Goal: Navigation & Orientation: Find specific page/section

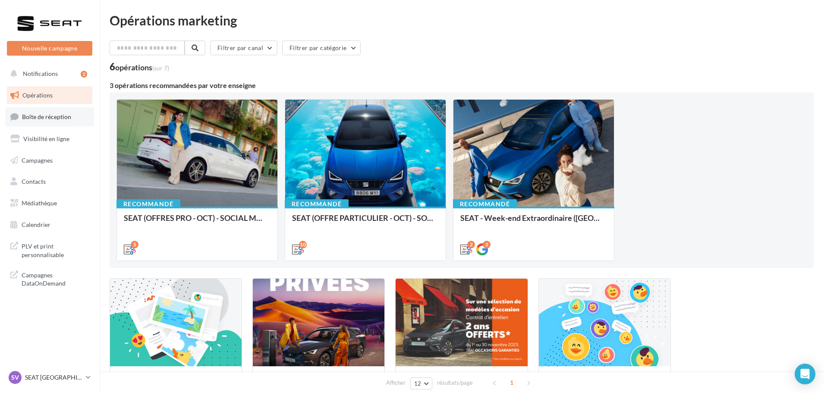
click at [76, 115] on link "Boîte de réception" at bounding box center [49, 116] width 89 height 19
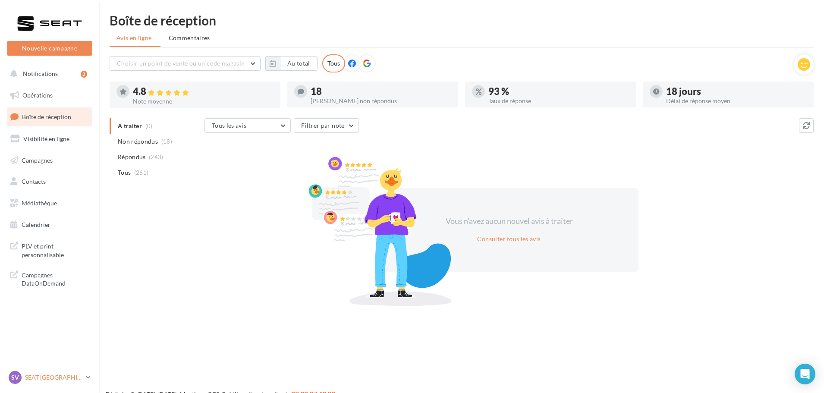
click at [70, 376] on p "SEAT [GEOGRAPHIC_DATA]" at bounding box center [53, 377] width 57 height 9
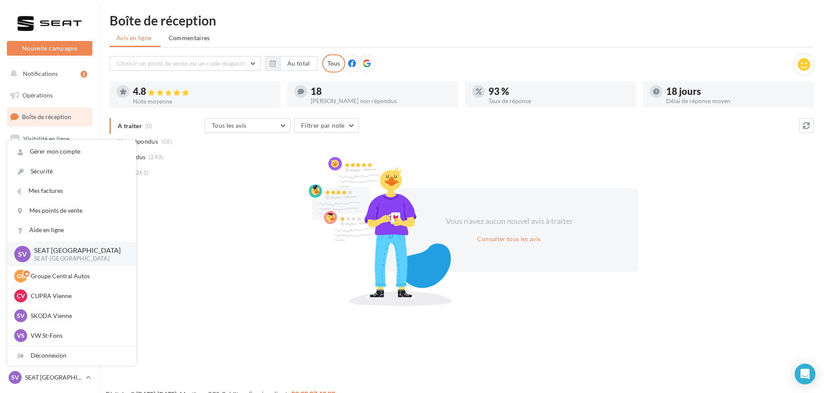
click at [179, 201] on div "A traiter (0) Non répondus (18) Répondus (243) Tous (261) Tous les avis Tous le…" at bounding box center [462, 210] width 704 height 185
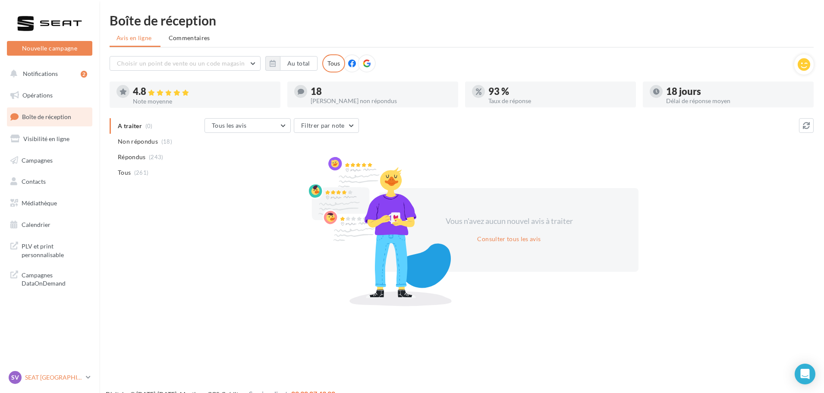
click at [66, 379] on p "SEAT [GEOGRAPHIC_DATA]" at bounding box center [53, 377] width 57 height 9
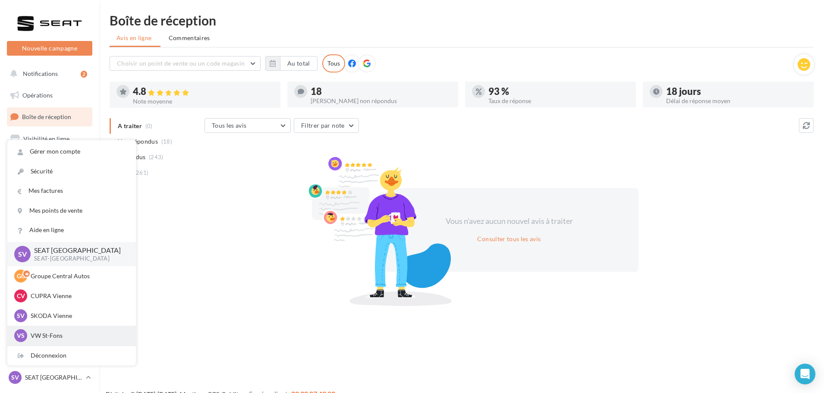
scroll to position [43, 0]
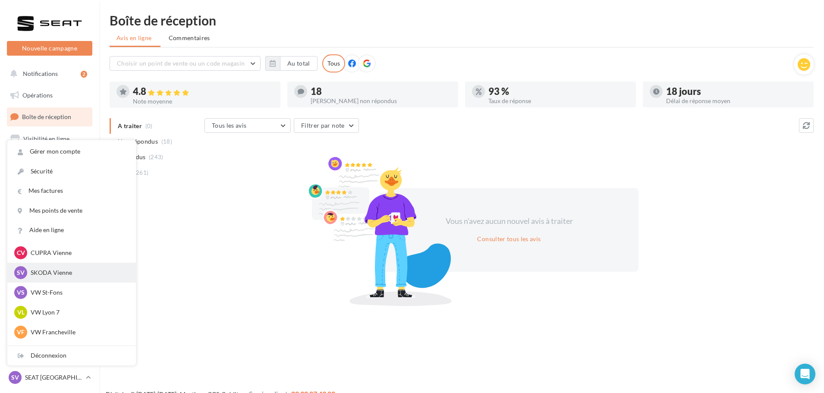
click at [68, 274] on p "SKODA Vienne" at bounding box center [78, 272] width 95 height 9
